Goal: Information Seeking & Learning: Learn about a topic

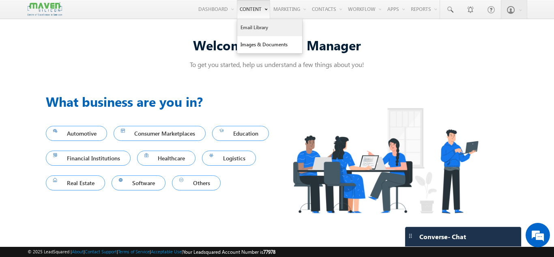
click at [256, 35] on link "Email Library" at bounding box center [269, 27] width 65 height 17
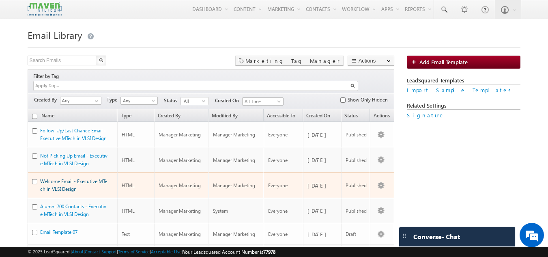
click at [69, 178] on link "Welcome Email - Executive MTech in VLSI Design" at bounding box center [73, 185] width 67 height 14
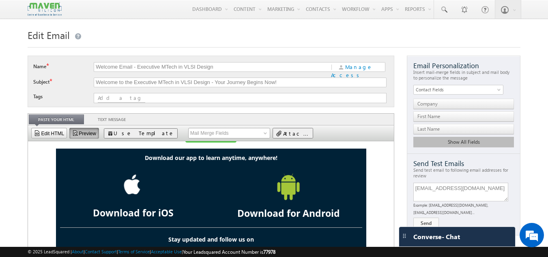
scroll to position [351, 0]
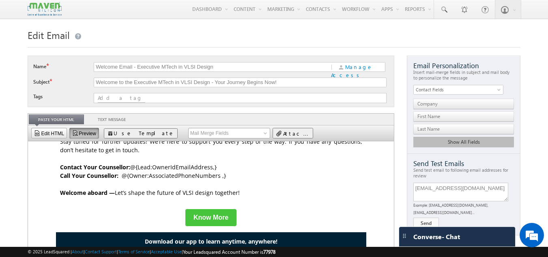
click at [172, 184] on p at bounding box center [211, 184] width 302 height 9
click at [184, 179] on span "@{Owner:AssociatedPhoneNumbers ,}" at bounding box center [173, 176] width 104 height 8
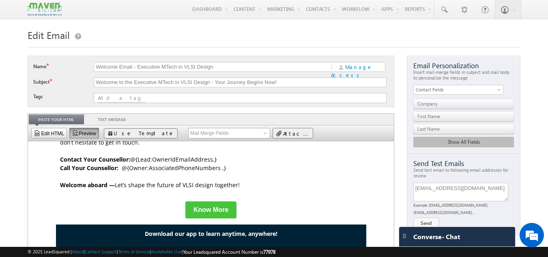
scroll to position [359, 0]
click at [45, 132] on link "Edit HTML" at bounding box center [49, 133] width 36 height 11
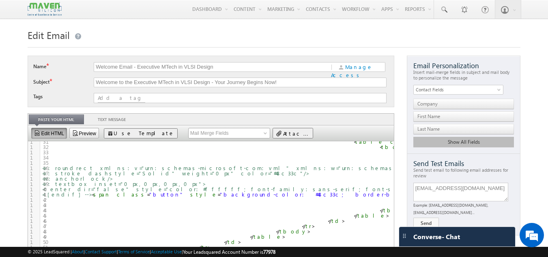
scroll to position [0, 0]
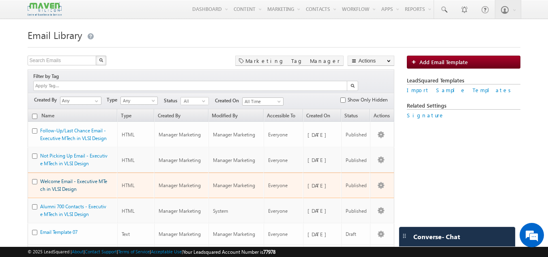
click at [64, 178] on link "Welcome Email - Executive MTech in VLSI Design" at bounding box center [73, 185] width 67 height 14
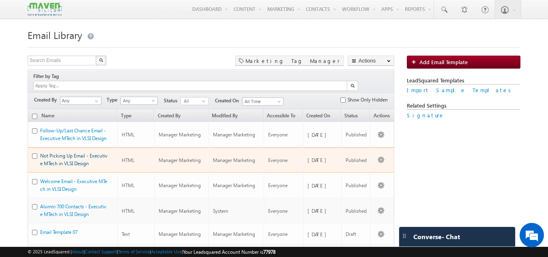
click at [71, 153] on link "Not Picking Up Email - Executive MTech in VLSI Design" at bounding box center [73, 160] width 67 height 14
click at [68, 153] on link "Not Picking Up Email - Executive MTech in VLSI Design" at bounding box center [73, 160] width 67 height 14
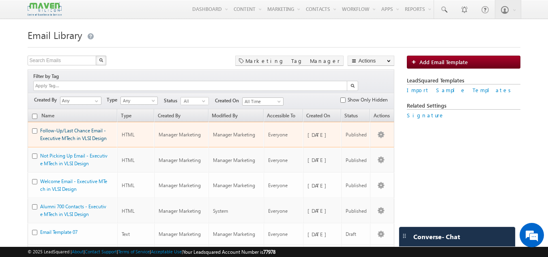
click at [68, 127] on link "Follow-Up/Last Chance Email - Executive MTech in VLSI Design" at bounding box center [73, 134] width 67 height 14
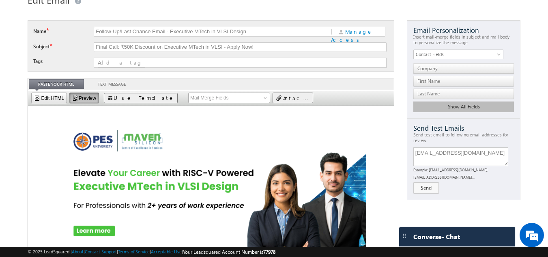
scroll to position [35, 0]
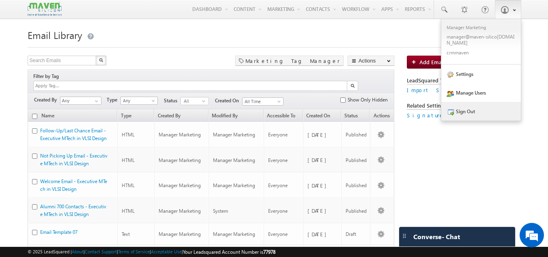
click at [475, 109] on link "Sign Out" at bounding box center [482, 111] width 80 height 19
